Goal: Task Accomplishment & Management: Complete application form

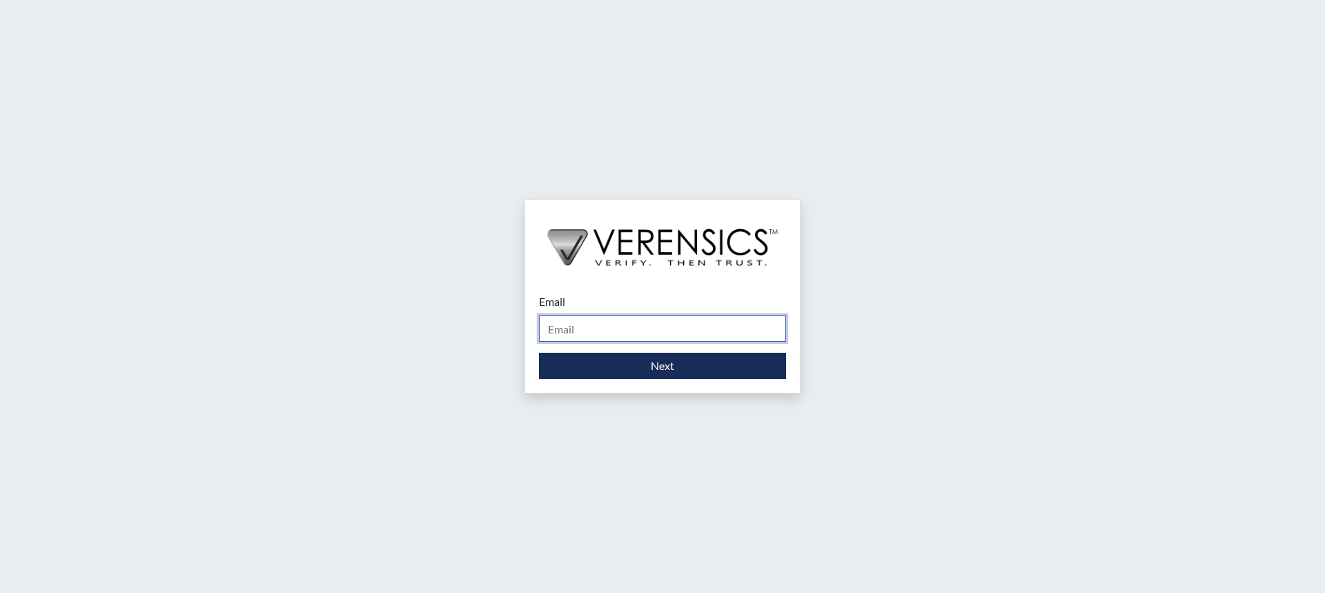
click at [605, 327] on input "Email" at bounding box center [662, 328] width 247 height 26
type input "[PERSON_NAME][EMAIL_ADDRESS][DOMAIN_NAME]"
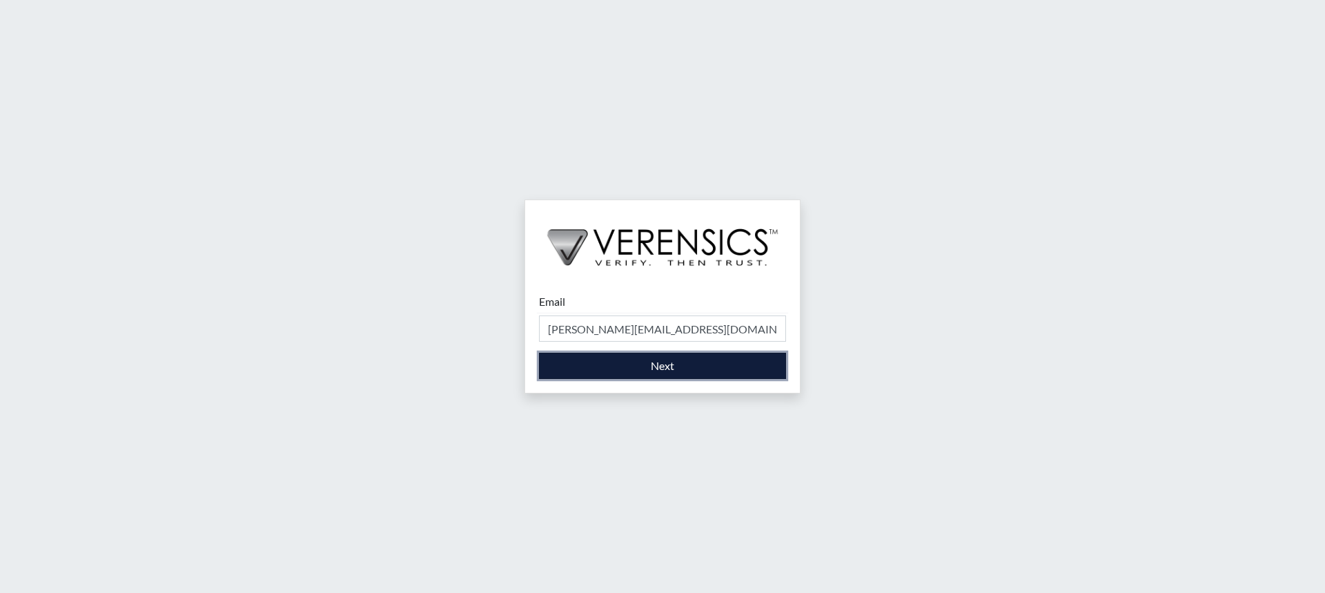
click at [674, 362] on button "Next" at bounding box center [662, 366] width 247 height 26
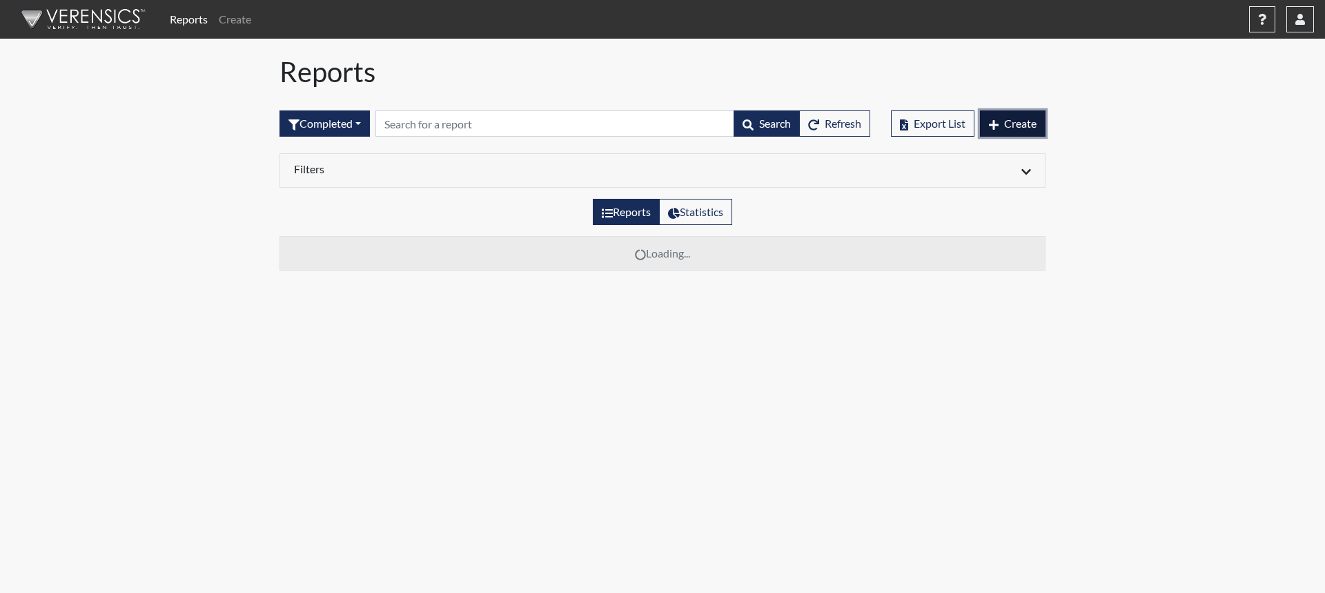
click at [1026, 126] on span "Create" at bounding box center [1020, 123] width 32 height 13
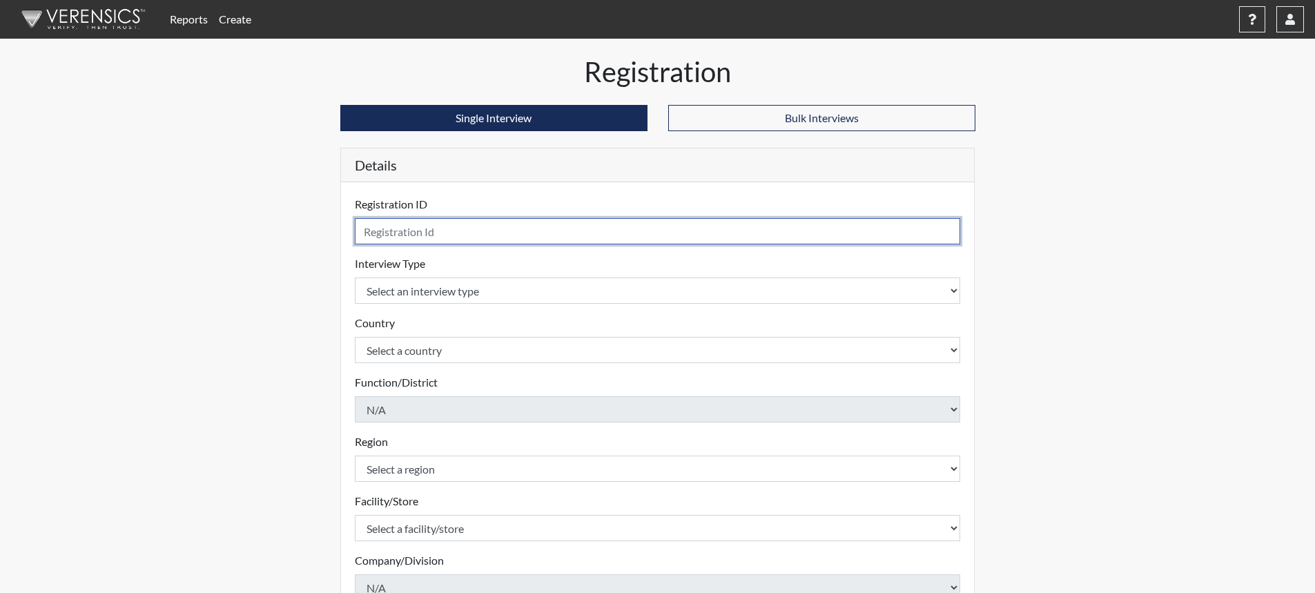
click at [536, 231] on input "text" at bounding box center [658, 231] width 606 height 26
type input "cmj2535"
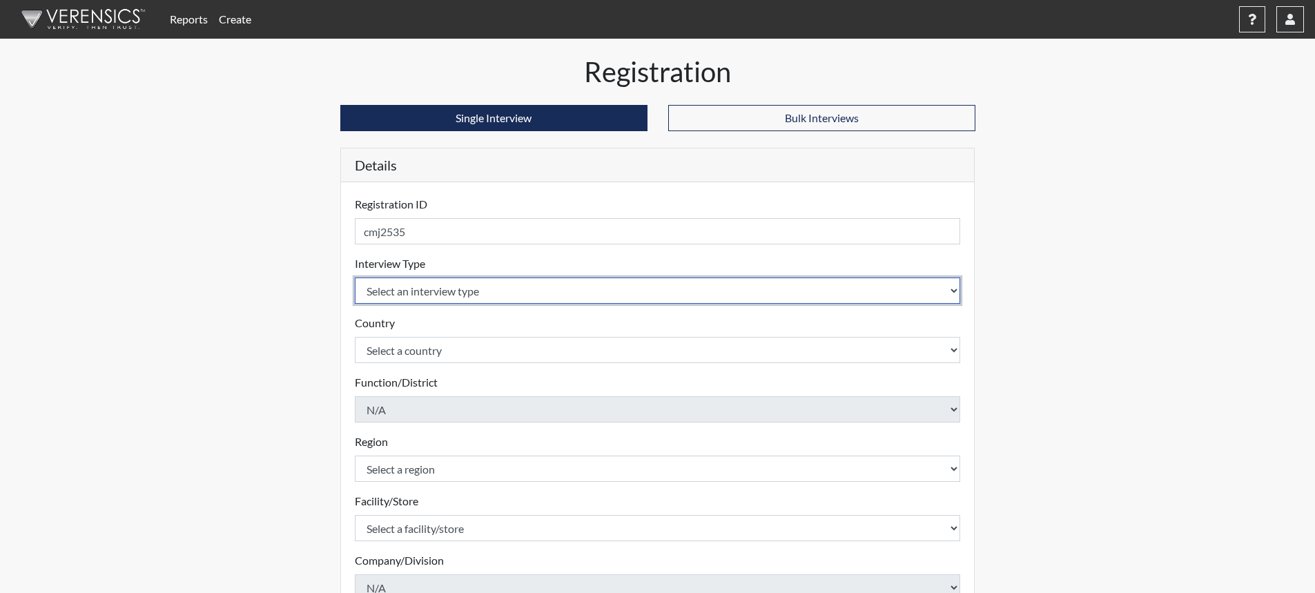
click at [521, 291] on select "Select an interview type Corrections Pre-Employment" at bounding box center [658, 291] width 606 height 26
select select "ff733e93-e1bf-11ea-9c9f-0eff0cf7eb8f"
click at [355, 278] on select "Select an interview type Corrections Pre-Employment" at bounding box center [658, 291] width 606 height 26
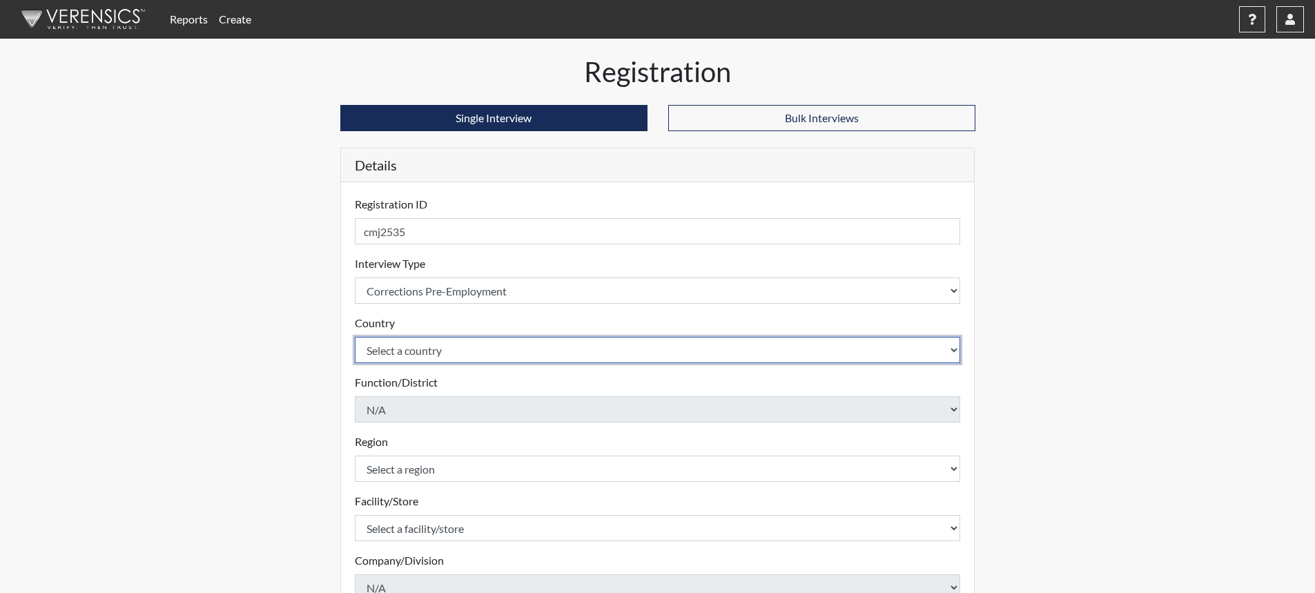
click at [529, 347] on select "Select a country [GEOGRAPHIC_DATA] [GEOGRAPHIC_DATA]" at bounding box center [658, 350] width 606 height 26
select select "united-states-of-[GEOGRAPHIC_DATA]"
click at [355, 337] on select "Select a country [GEOGRAPHIC_DATA] [GEOGRAPHIC_DATA]" at bounding box center [658, 350] width 606 height 26
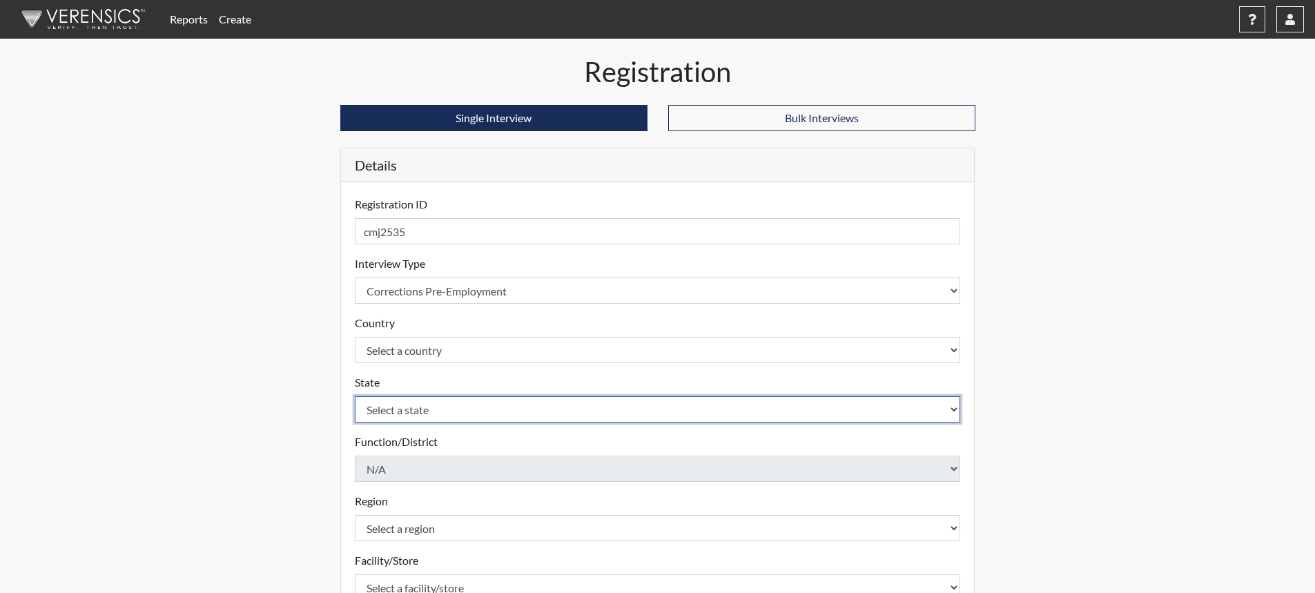
click at [527, 412] on select "Select a state [US_STATE] [US_STATE] [US_STATE] [US_STATE] [US_STATE] [US_STATE…" at bounding box center [658, 409] width 606 height 26
select select "GA"
click at [355, 396] on select "Select a state [US_STATE] [US_STATE] [US_STATE] [US_STATE] [US_STATE] [US_STATE…" at bounding box center [658, 409] width 606 height 26
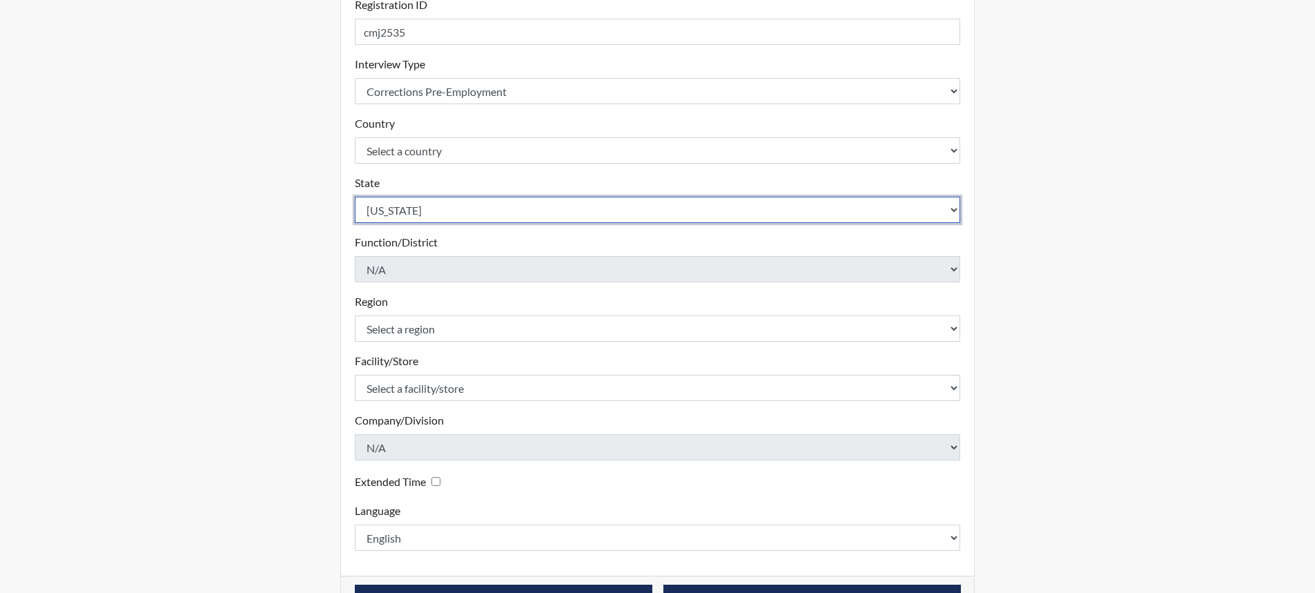
scroll to position [207, 0]
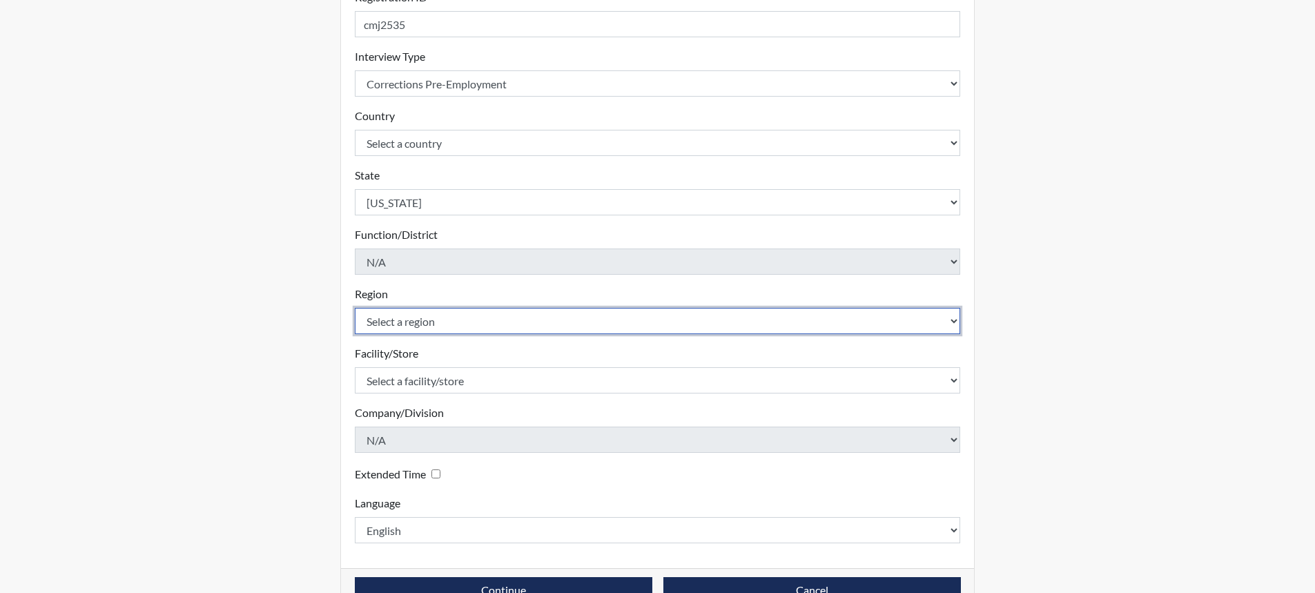
click at [469, 319] on select "Select a region [GEOGRAPHIC_DATA]" at bounding box center [658, 321] width 606 height 26
select select "743fb50d-a618-40f0-9631-f2ad6878b8a9"
click at [355, 308] on select "Select a region [GEOGRAPHIC_DATA]" at bounding box center [658, 321] width 606 height 26
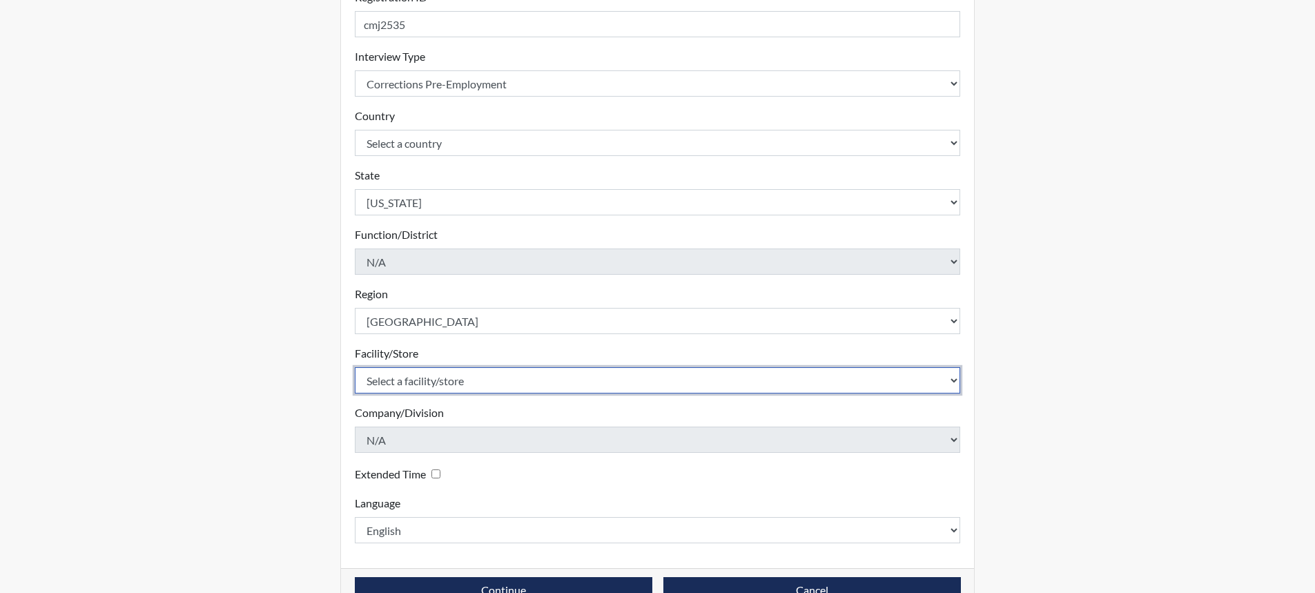
click at [467, 378] on select "Select a facility/store [PERSON_NAME]" at bounding box center [658, 380] width 606 height 26
select select "8e910059-186f-4f58-84aa-e2c3cd0b85af"
click at [355, 367] on select "Select a facility/store [PERSON_NAME]" at bounding box center [658, 380] width 606 height 26
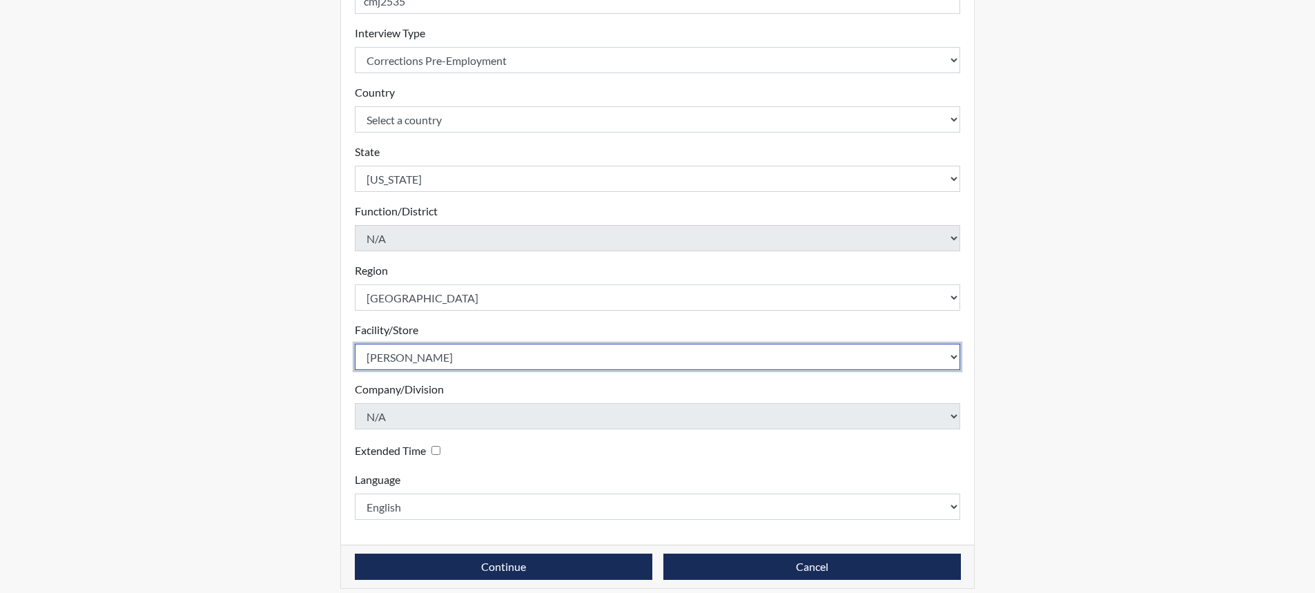
scroll to position [243, 0]
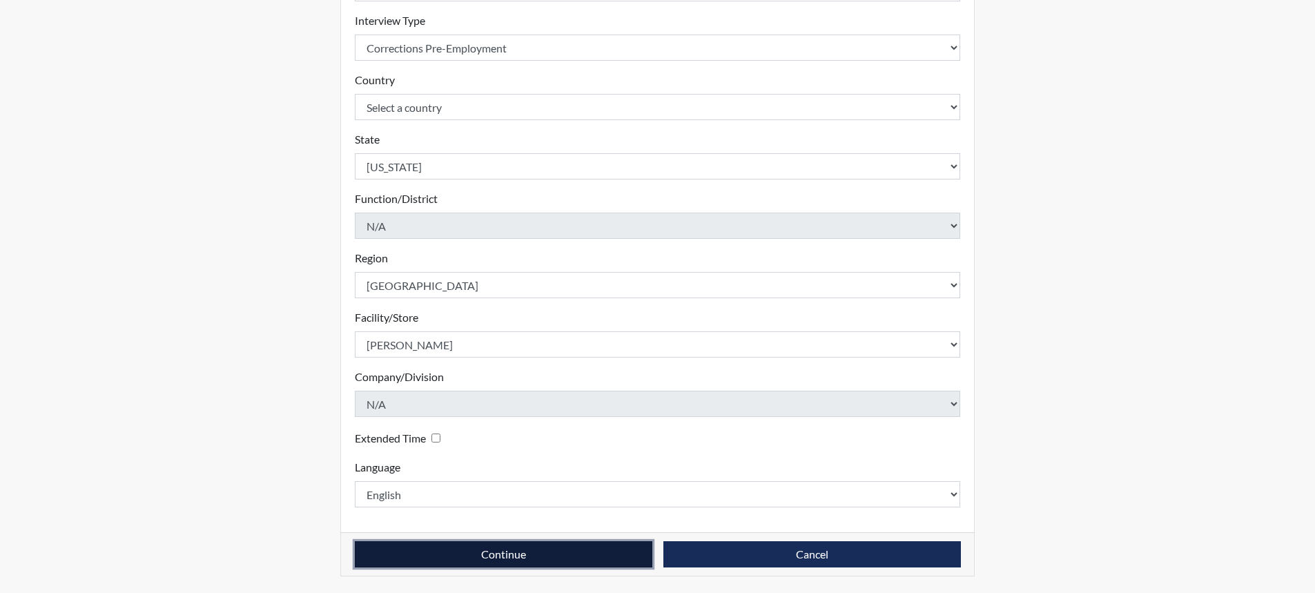
click at [493, 552] on button "Continue" at bounding box center [504, 554] width 298 height 26
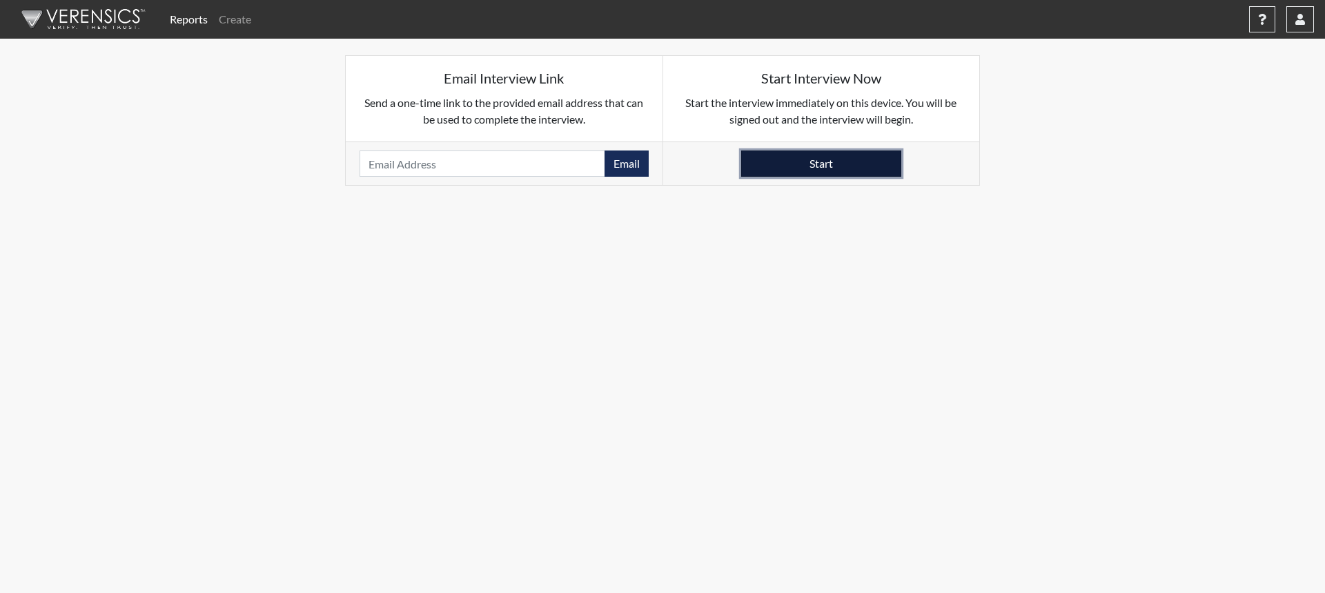
click at [810, 158] on button "Start" at bounding box center [821, 163] width 160 height 26
